Goal: Download file/media

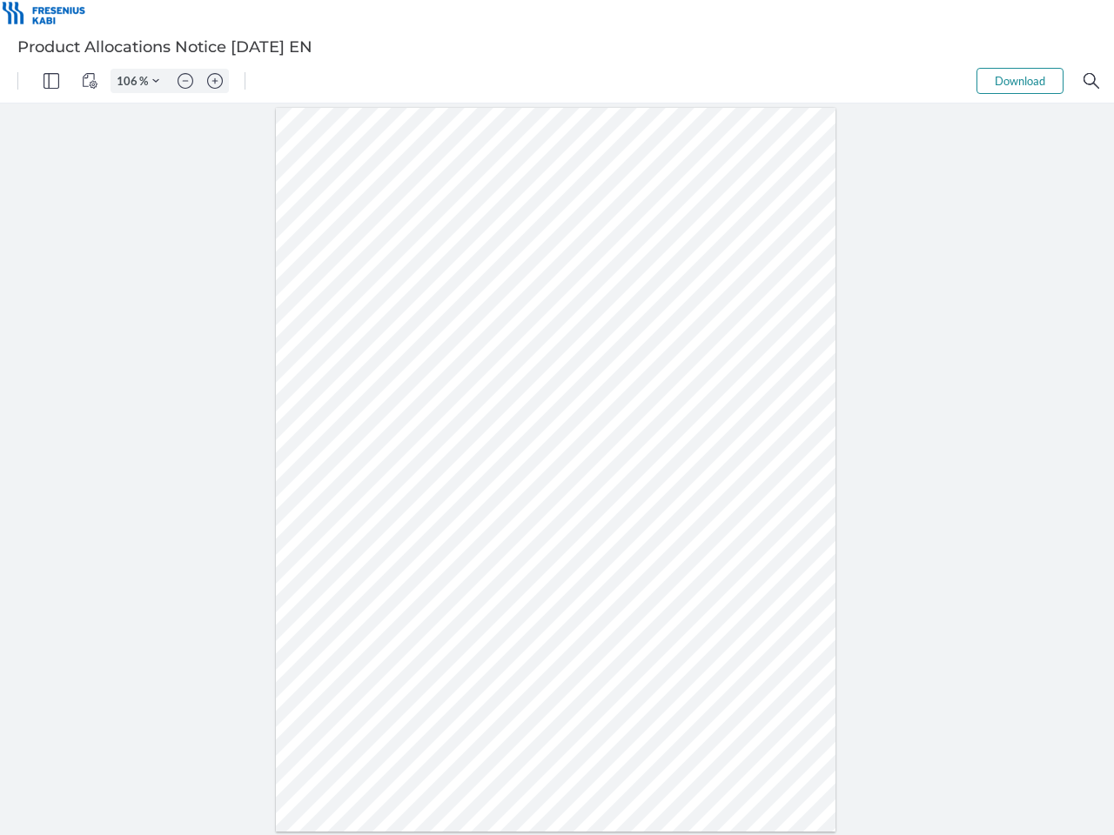
click at [51, 81] on img "Panel" at bounding box center [52, 81] width 16 height 16
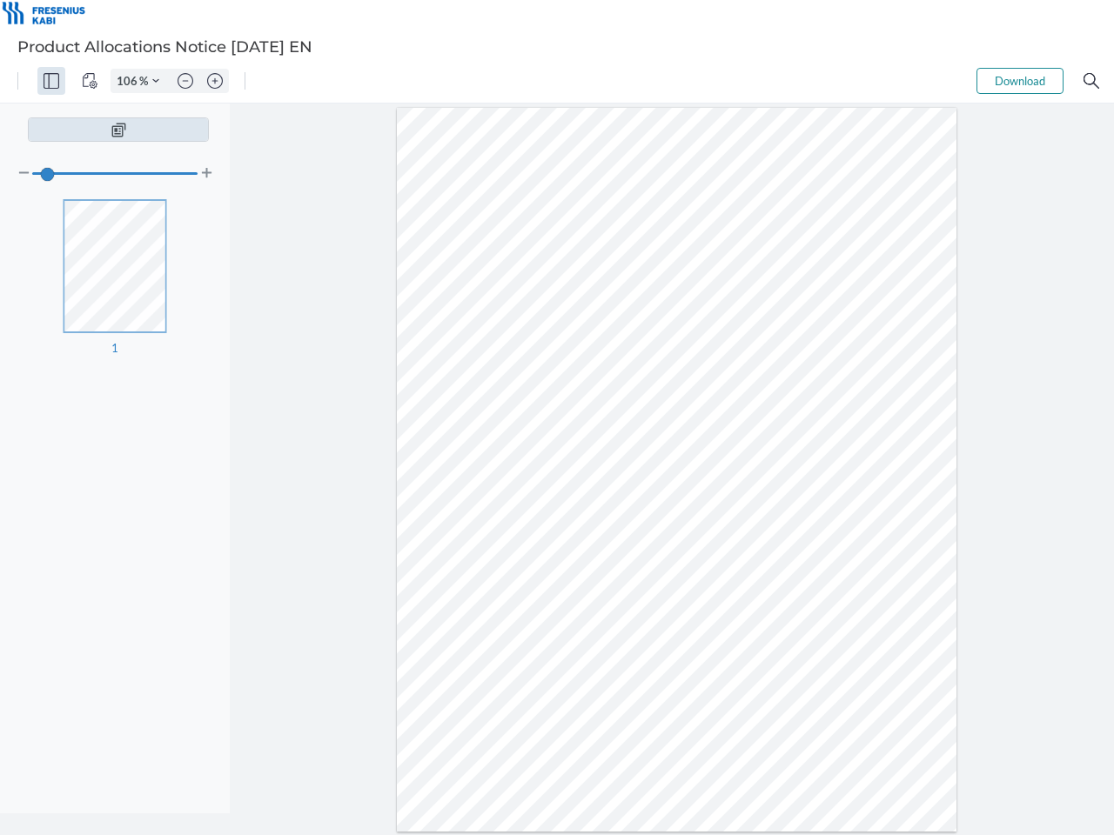
click at [90, 81] on img "View Controls" at bounding box center [90, 81] width 16 height 16
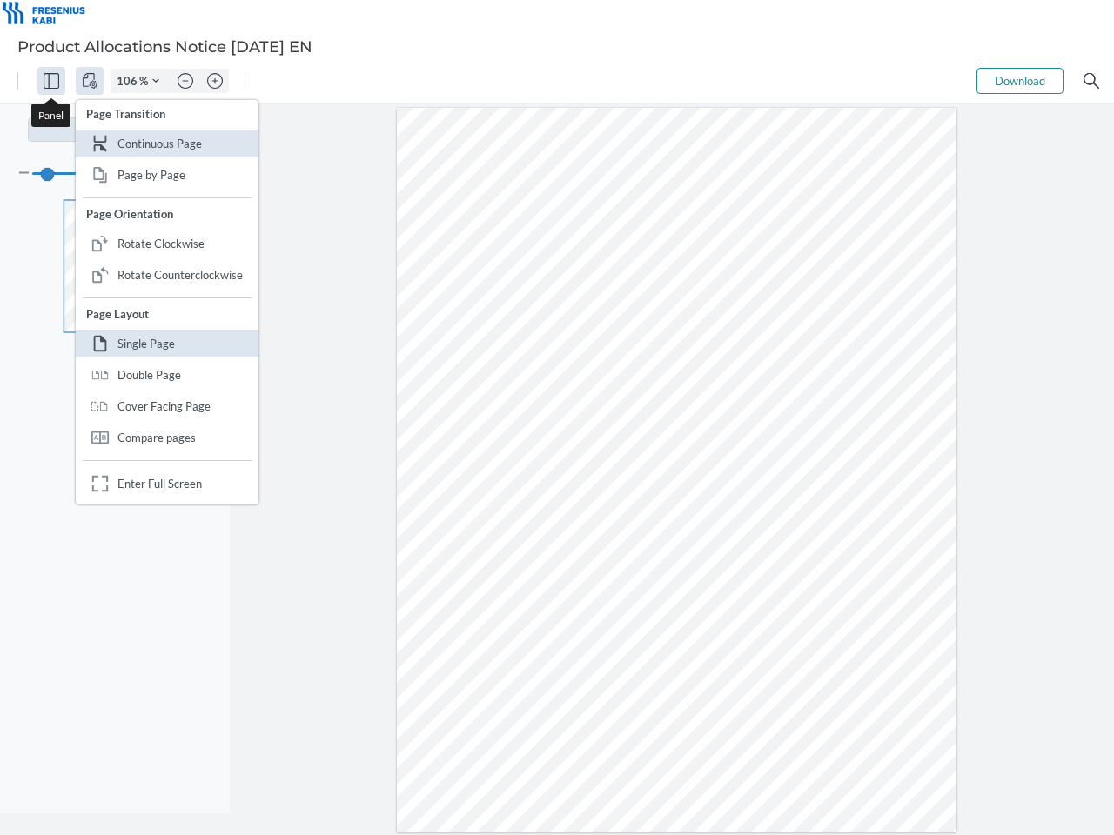
click at [130, 81] on input "106" at bounding box center [125, 81] width 28 height 16
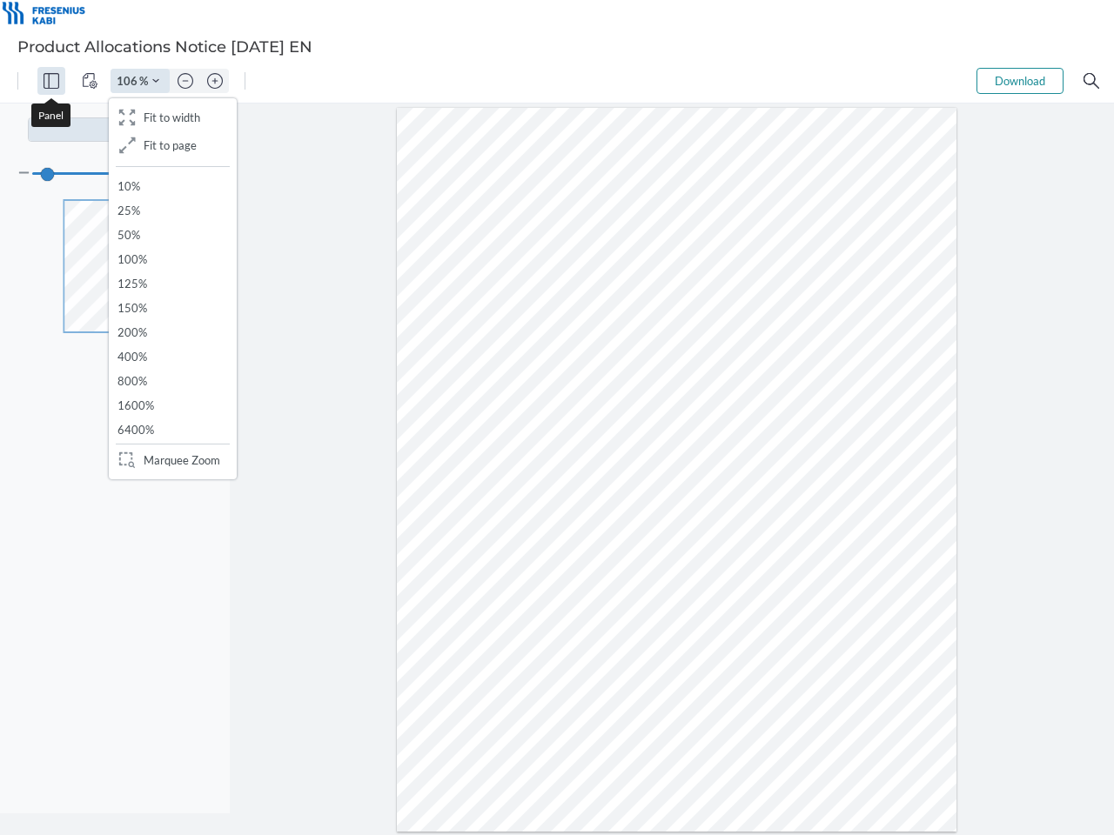
click at [156, 81] on img "Zoom Controls" at bounding box center [155, 80] width 7 height 7
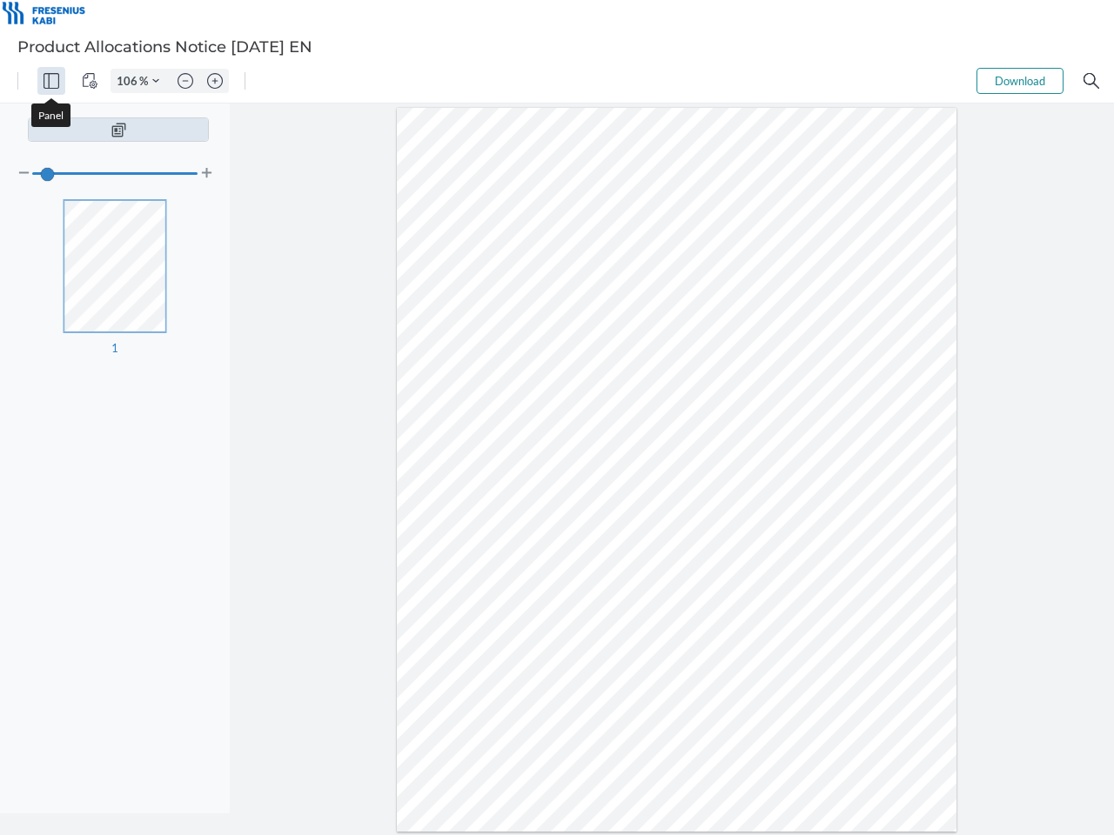
click at [185, 81] on img "Zoom out" at bounding box center [186, 81] width 16 height 16
click at [215, 81] on img "Zoom in" at bounding box center [215, 81] width 16 height 16
type input "106"
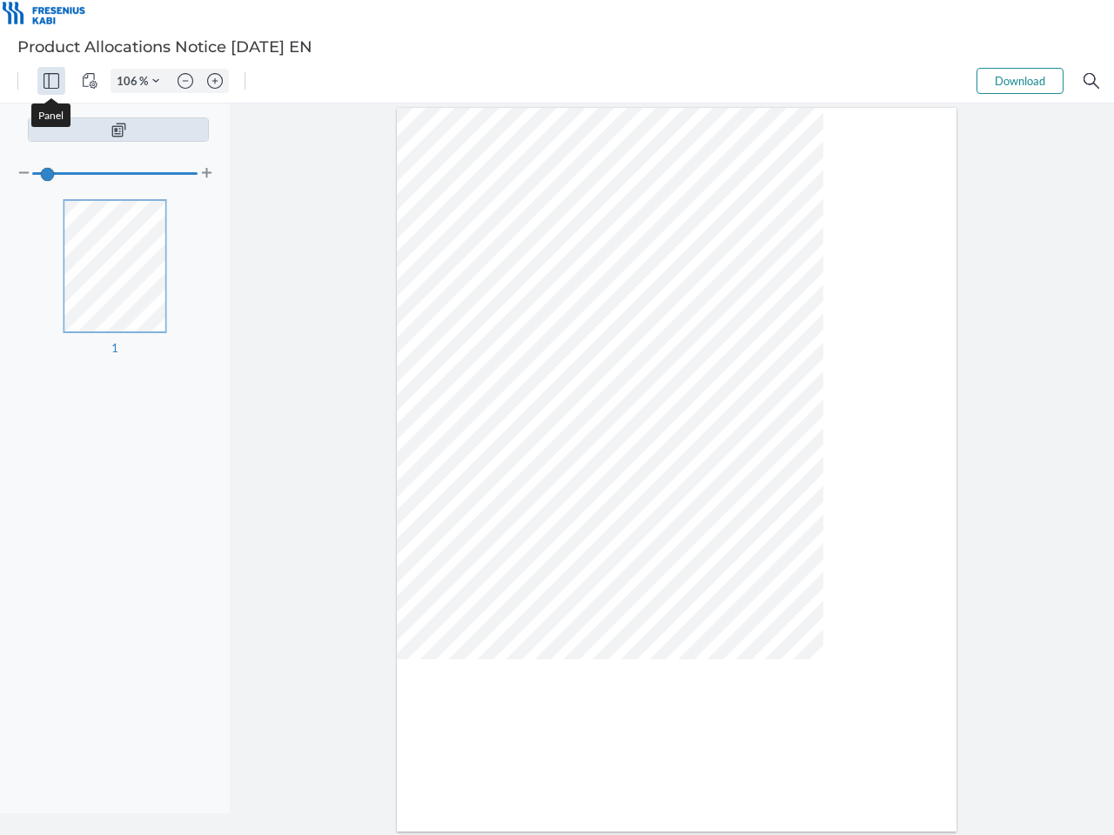
click at [1020, 81] on button "Download" at bounding box center [1019, 81] width 87 height 26
click at [1091, 81] on img "Search" at bounding box center [1091, 81] width 16 height 16
